Goal: Task Accomplishment & Management: Use online tool/utility

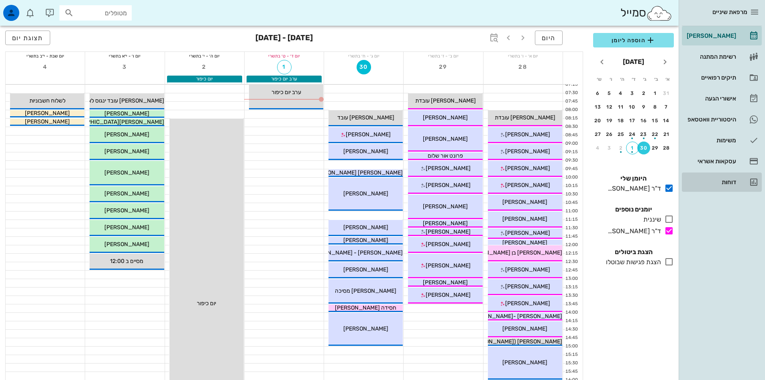
click at [734, 180] on div "דוחות" at bounding box center [710, 182] width 51 height 6
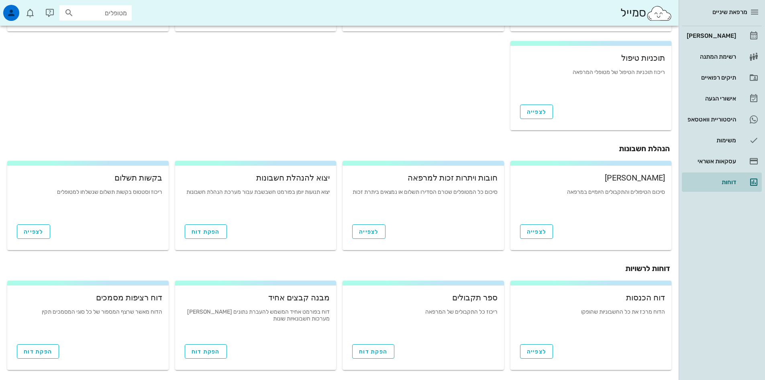
scroll to position [214, 0]
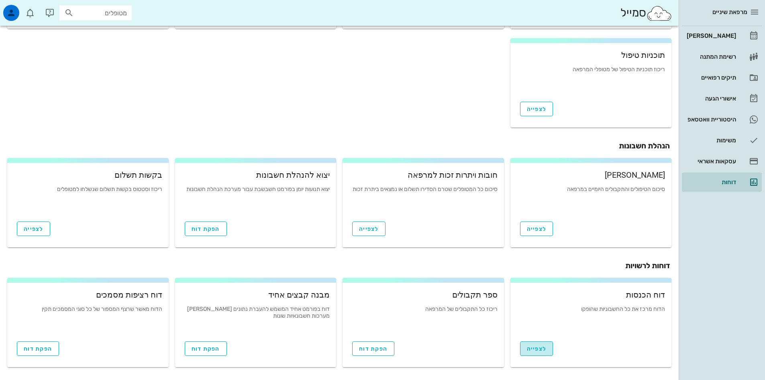
click at [547, 346] on link "לצפייה" at bounding box center [536, 348] width 33 height 14
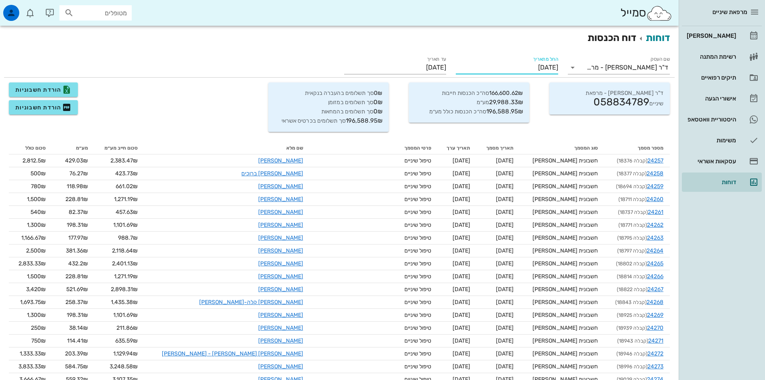
click at [540, 67] on input "[DATE]" at bounding box center [507, 67] width 102 height 13
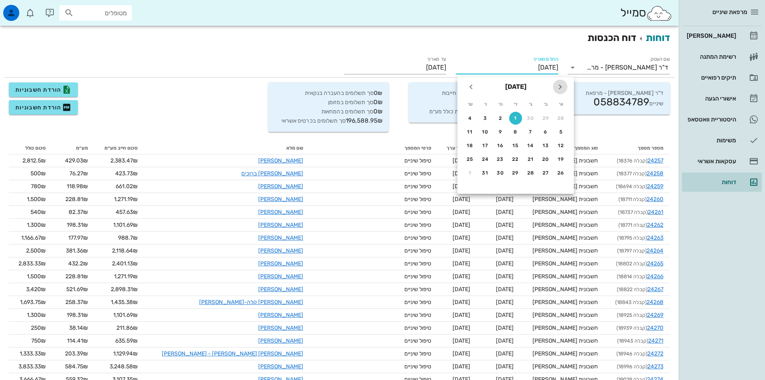
click at [560, 86] on icon "חודש שעבר" at bounding box center [561, 87] width 10 height 10
click at [546, 118] on div "1" at bounding box center [546, 118] width 13 height 6
type input "[DATE]"
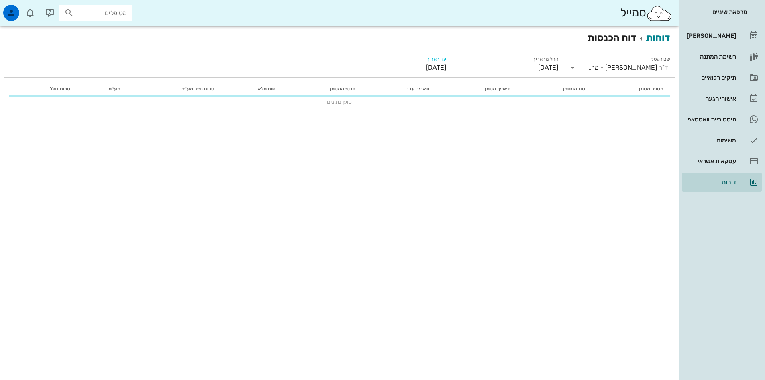
click at [427, 67] on input "[DATE]" at bounding box center [395, 67] width 102 height 13
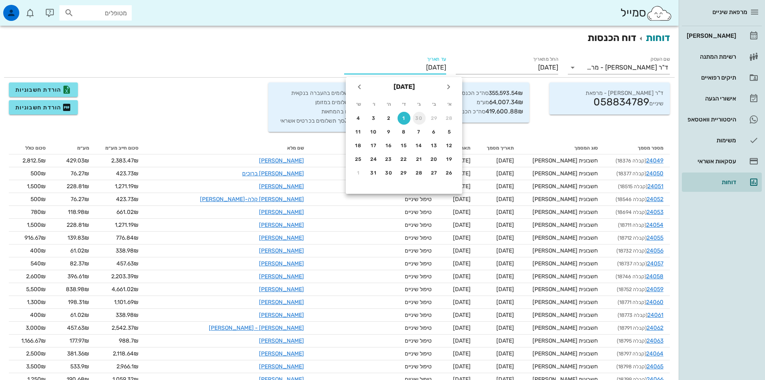
click at [417, 115] on div "30" at bounding box center [419, 118] width 13 height 6
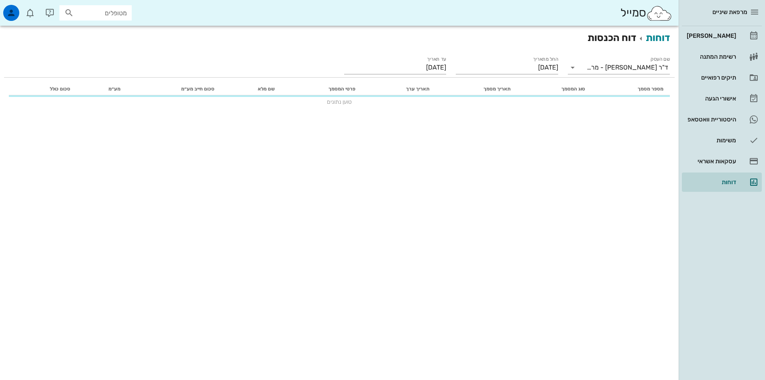
type input "[DATE]"
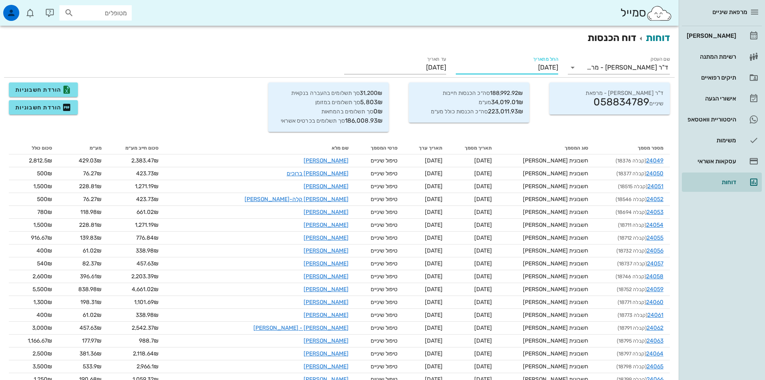
click at [535, 68] on input "[DATE]" at bounding box center [507, 67] width 102 height 13
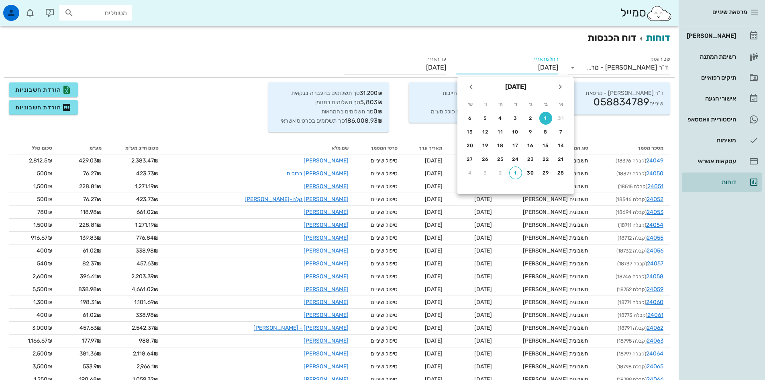
click at [538, 68] on input "[DATE]" at bounding box center [507, 67] width 102 height 13
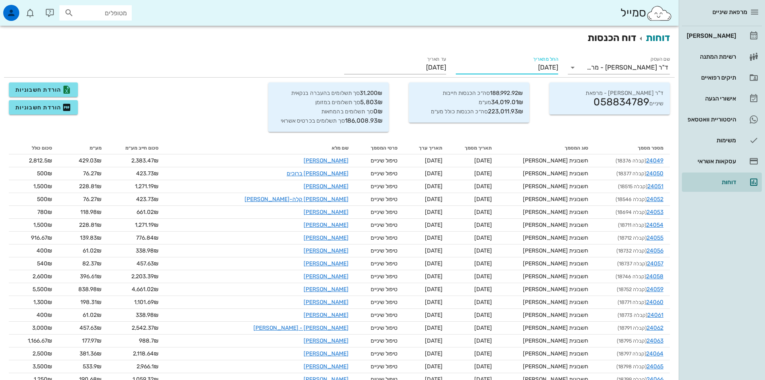
click at [550, 67] on input "[DATE]" at bounding box center [507, 67] width 102 height 13
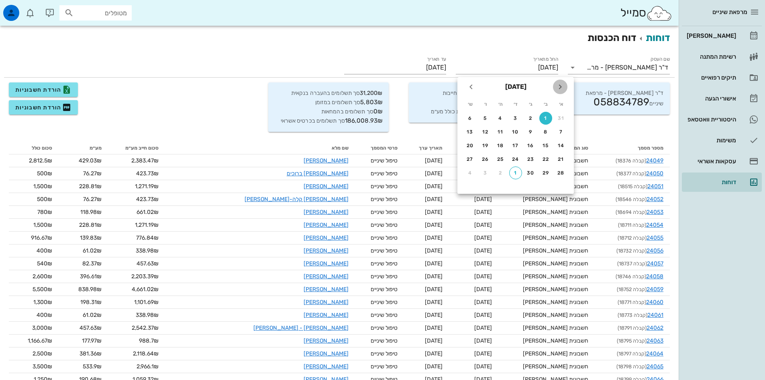
click at [558, 88] on icon "חודש שעבר" at bounding box center [561, 87] width 10 height 10
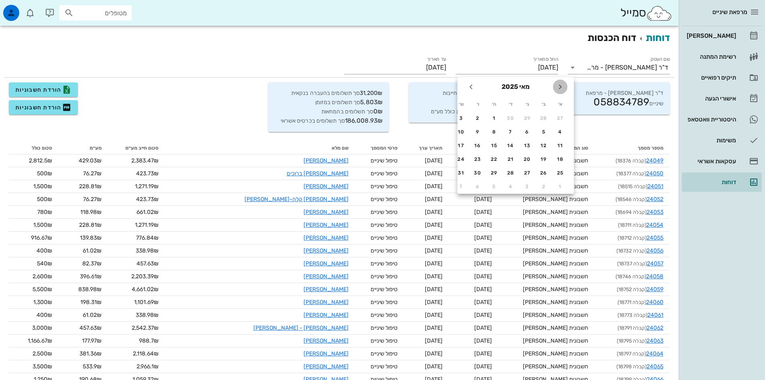
click at [558, 88] on icon "חודש שעבר" at bounding box center [561, 87] width 10 height 10
click at [516, 118] on div "1" at bounding box center [515, 118] width 13 height 6
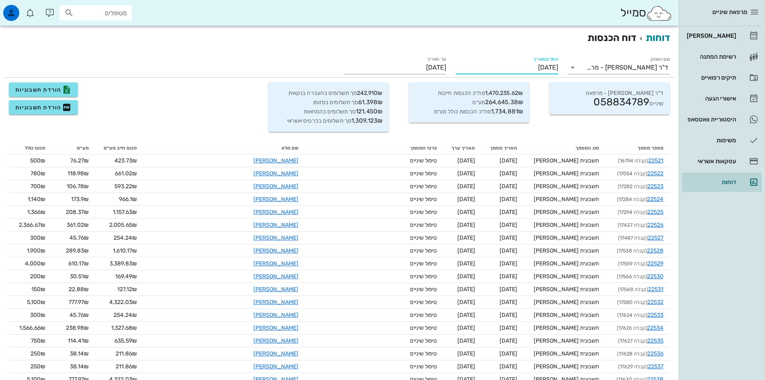
click at [556, 70] on input "[DATE]" at bounding box center [507, 67] width 102 height 13
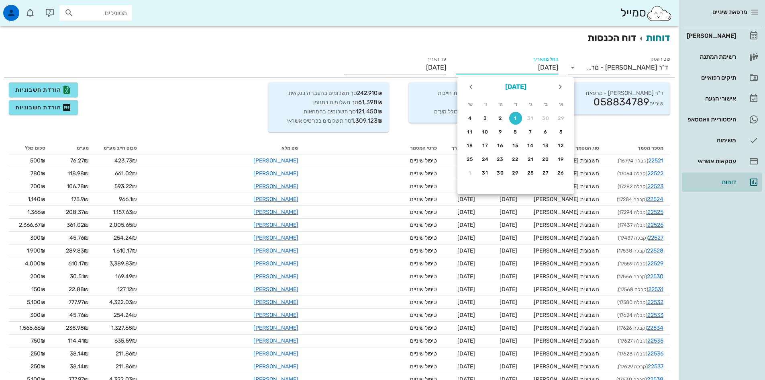
click at [513, 86] on button "[DATE]" at bounding box center [516, 87] width 28 height 16
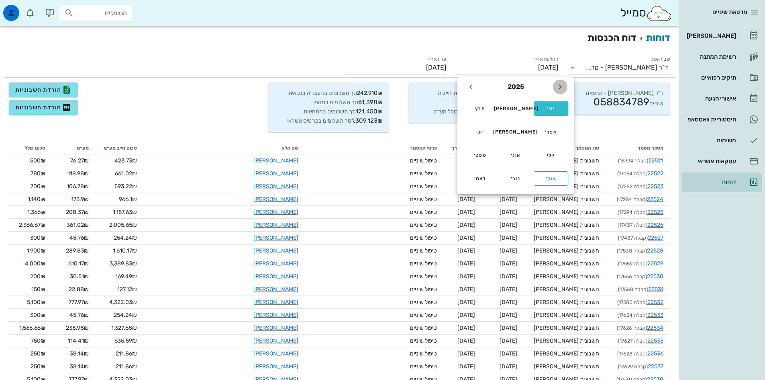
click at [559, 89] on icon "שנה שעברה" at bounding box center [561, 87] width 10 height 10
click at [552, 109] on div "ינו׳" at bounding box center [551, 109] width 22 height 6
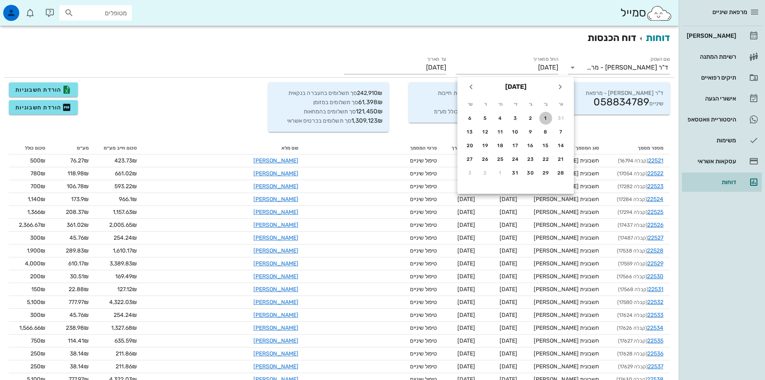
click at [547, 117] on div "1" at bounding box center [546, 118] width 13 height 6
type input "[DATE]"
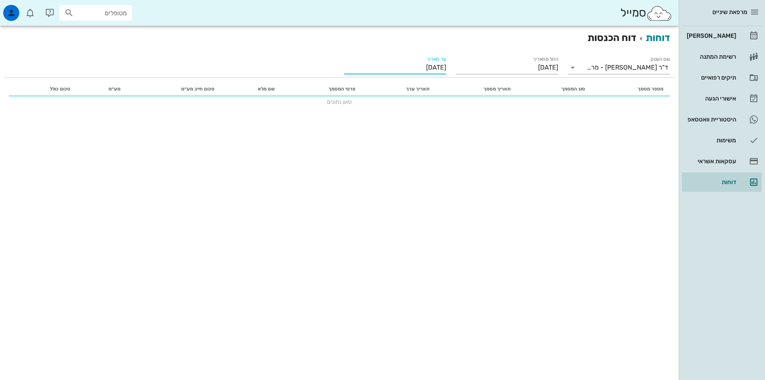
click at [431, 68] on input "[DATE]" at bounding box center [395, 67] width 102 height 13
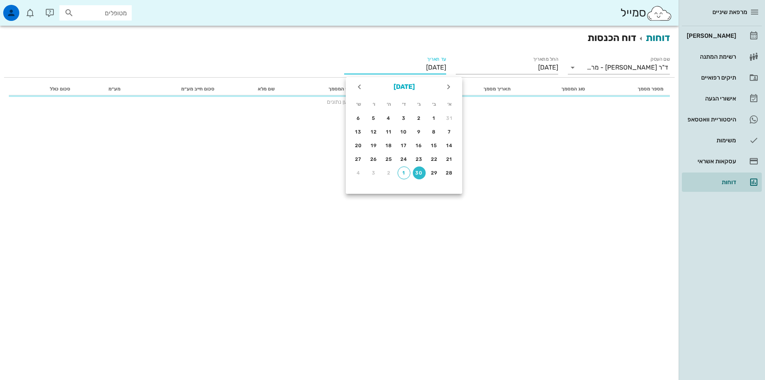
click at [401, 84] on button "[DATE]" at bounding box center [404, 87] width 28 height 16
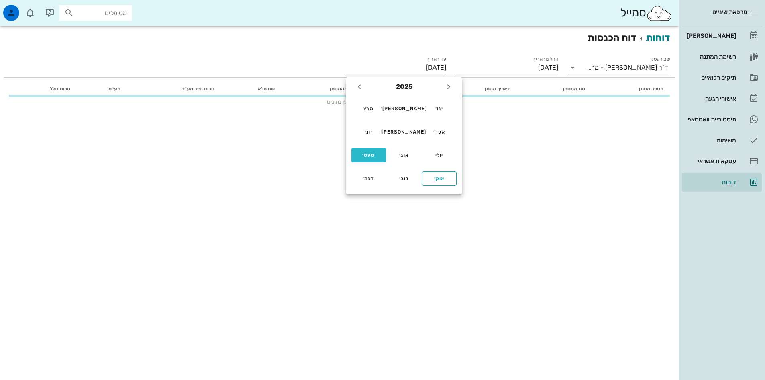
click at [372, 153] on div "ספט׳" at bounding box center [369, 155] width 22 height 6
click at [418, 173] on div "30" at bounding box center [419, 173] width 13 height 6
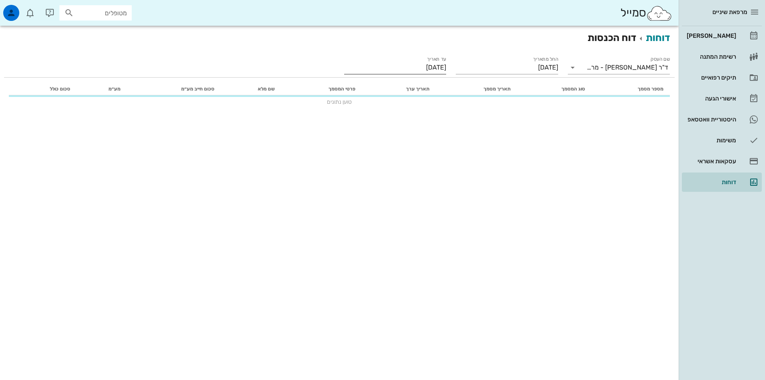
click at [437, 67] on input "[DATE]" at bounding box center [395, 67] width 102 height 13
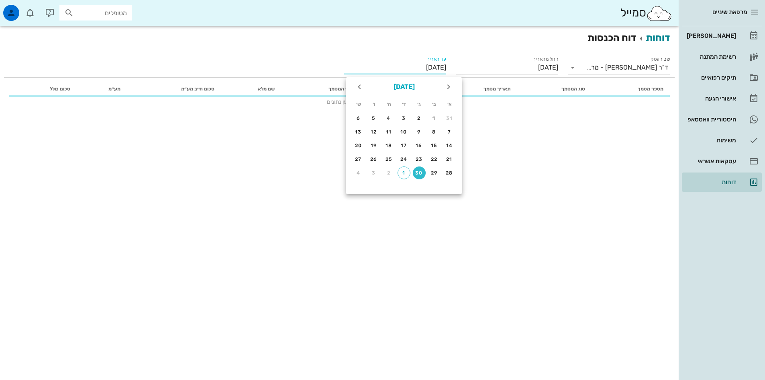
click at [409, 88] on button "[DATE]" at bounding box center [404, 87] width 28 height 16
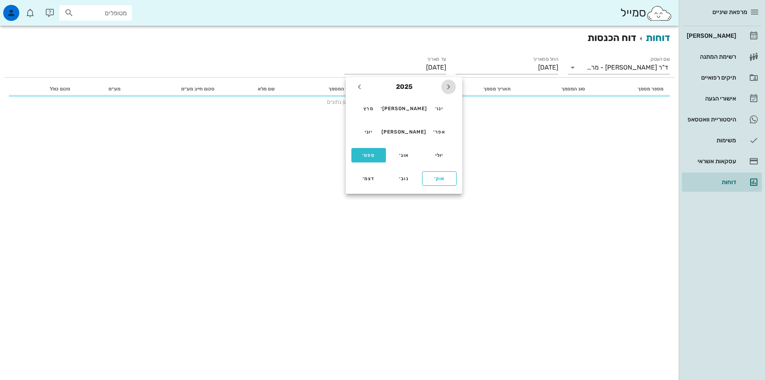
click at [446, 86] on icon "שנה שעברה" at bounding box center [449, 87] width 10 height 10
click at [372, 154] on div "ספט׳" at bounding box center [369, 155] width 22 height 6
click at [433, 171] on div "30" at bounding box center [434, 173] width 13 height 6
type input "[DATE]"
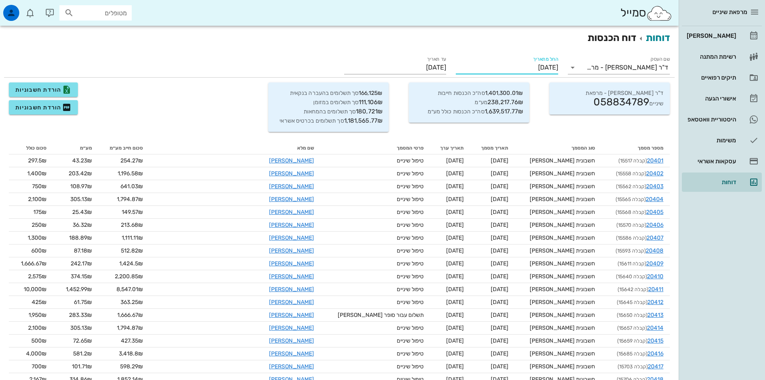
click at [533, 65] on input "[DATE]" at bounding box center [507, 67] width 102 height 13
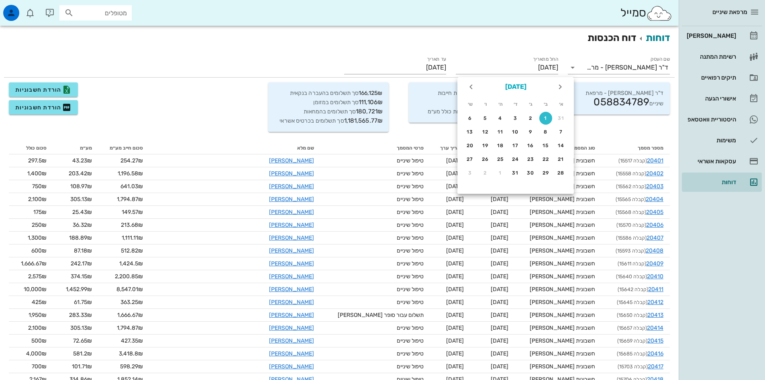
click at [511, 88] on button "[DATE]" at bounding box center [516, 87] width 28 height 16
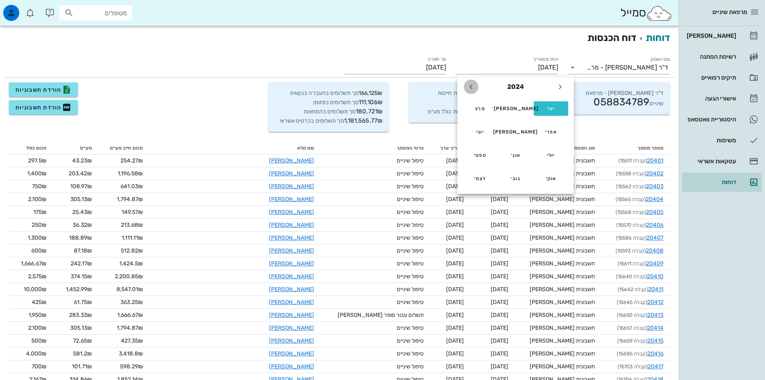
click at [471, 85] on icon "שנה הבאה" at bounding box center [471, 87] width 10 height 10
click at [551, 109] on div "ינו׳" at bounding box center [551, 109] width 22 height 6
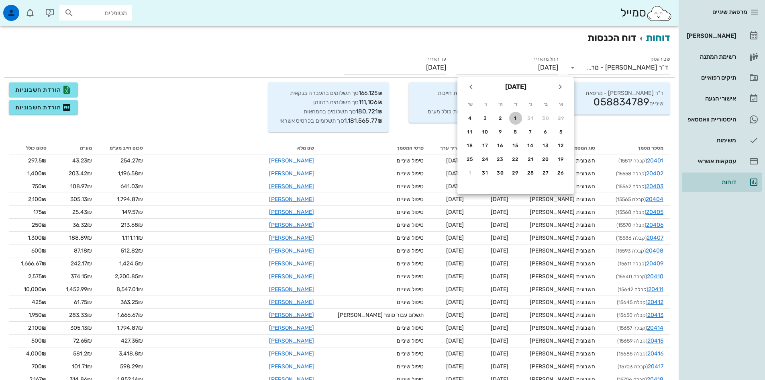
click at [517, 117] on div "1" at bounding box center [515, 118] width 13 height 6
type input "[DATE]"
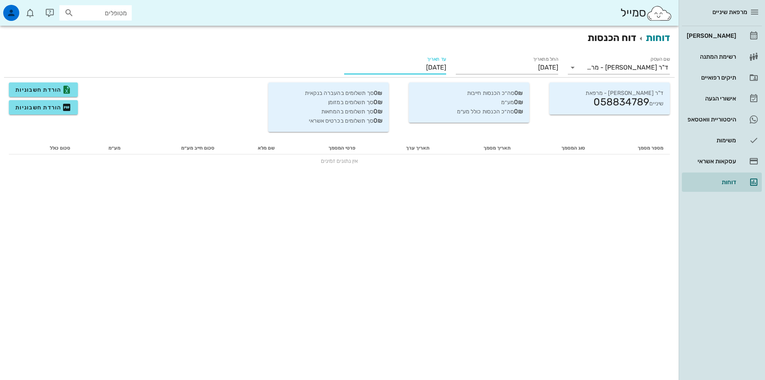
click at [423, 63] on input "[DATE]" at bounding box center [395, 67] width 102 height 13
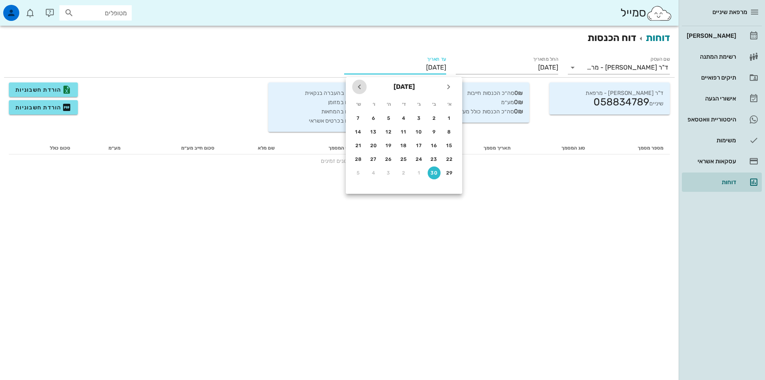
click at [363, 85] on icon "חודש הבא" at bounding box center [360, 87] width 10 height 10
click at [449, 85] on icon "חודש שעבר" at bounding box center [449, 87] width 10 height 10
click at [358, 86] on icon "חודש הבא" at bounding box center [360, 87] width 10 height 10
click at [393, 87] on button "[DATE]" at bounding box center [404, 87] width 28 height 16
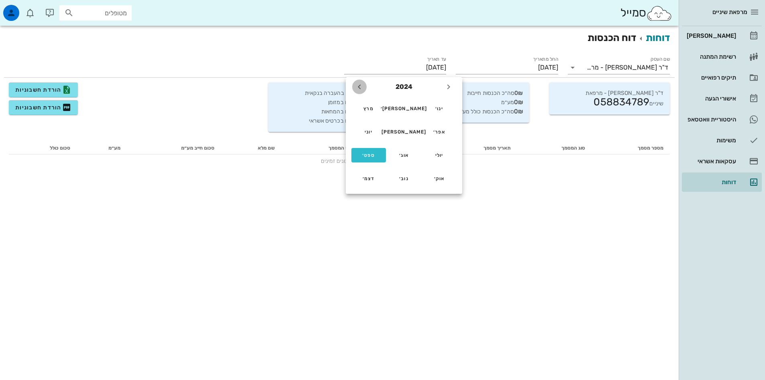
click at [359, 86] on icon "שנה הבאה" at bounding box center [360, 87] width 10 height 10
click at [370, 155] on div "ספט׳" at bounding box center [369, 155] width 22 height 6
click at [419, 172] on div "30" at bounding box center [419, 173] width 13 height 6
type input "[DATE]"
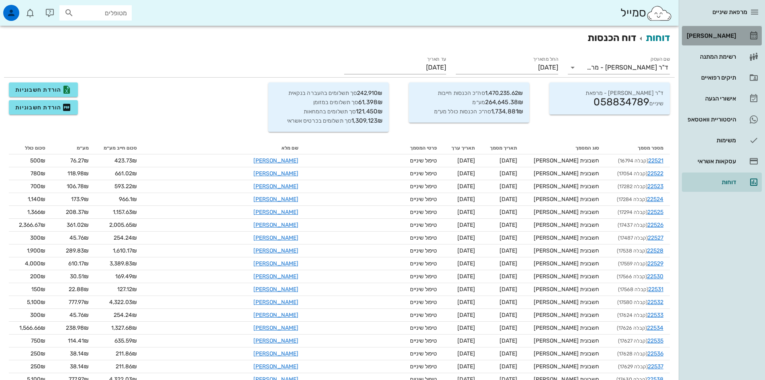
click at [720, 37] on div "[PERSON_NAME]" at bounding box center [710, 36] width 51 height 6
